Goal: Transaction & Acquisition: Purchase product/service

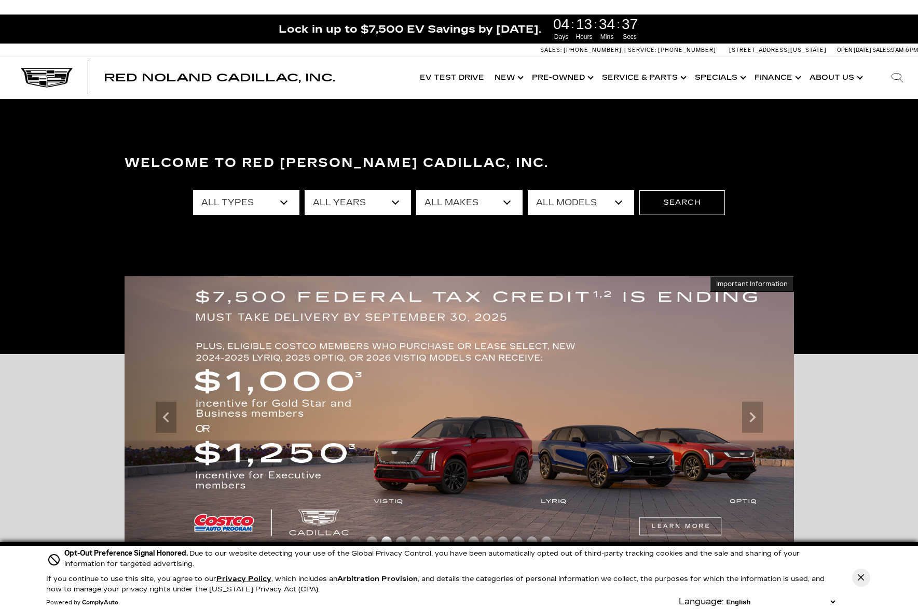
select select "Escalade"
click at [527, 190] on select "All Models A4 Cherokee [US_STATE] Crown Signia CT4 CT5 CT5-V DTS Enclave EQE Es…" at bounding box center [580, 202] width 106 height 25
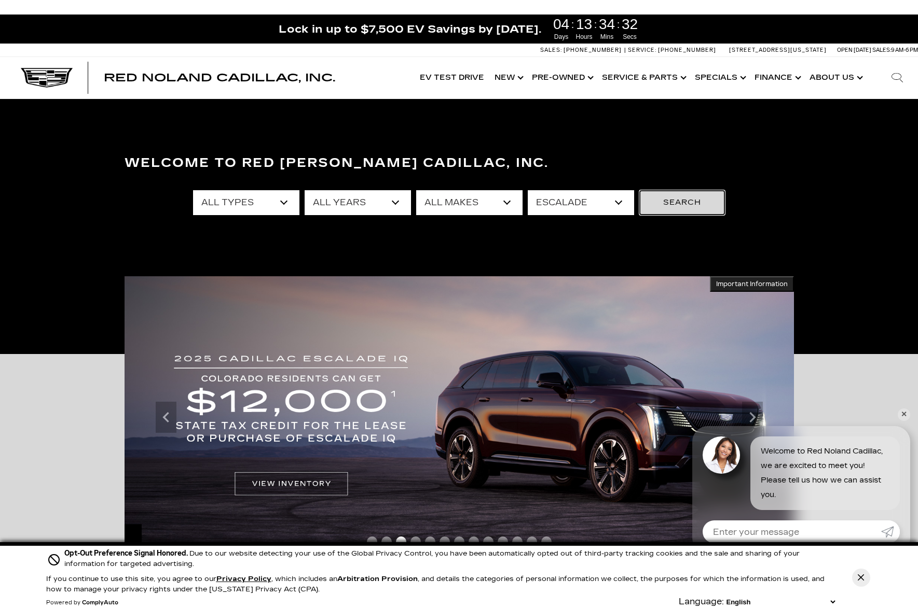
click at [674, 204] on button "Search" at bounding box center [682, 202] width 86 height 25
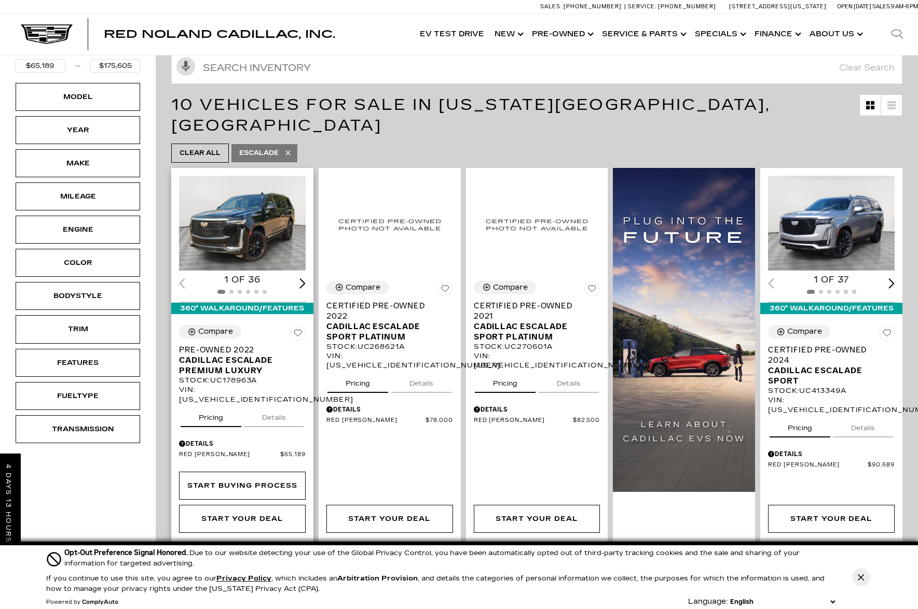
click at [270, 405] on button "Details" at bounding box center [274, 416] width 60 height 23
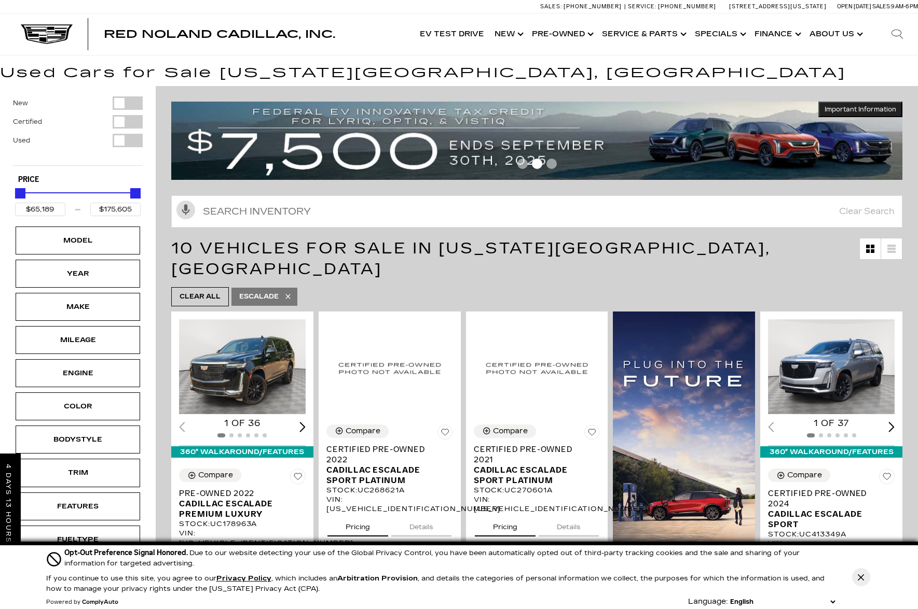
click at [121, 142] on div "Filter by Vehicle Type" at bounding box center [128, 140] width 30 height 13
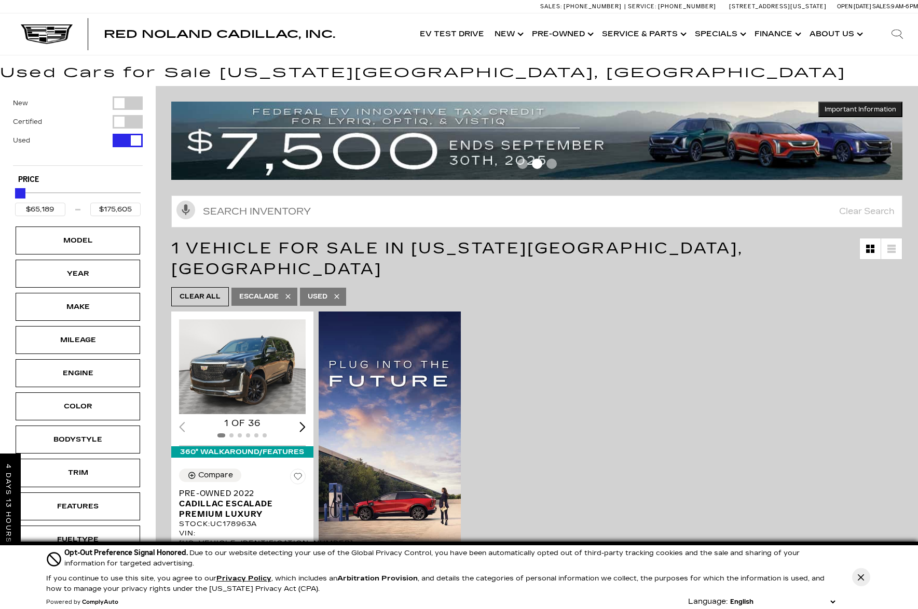
type input "$65,189"
